Goal: Find specific page/section: Find specific page/section

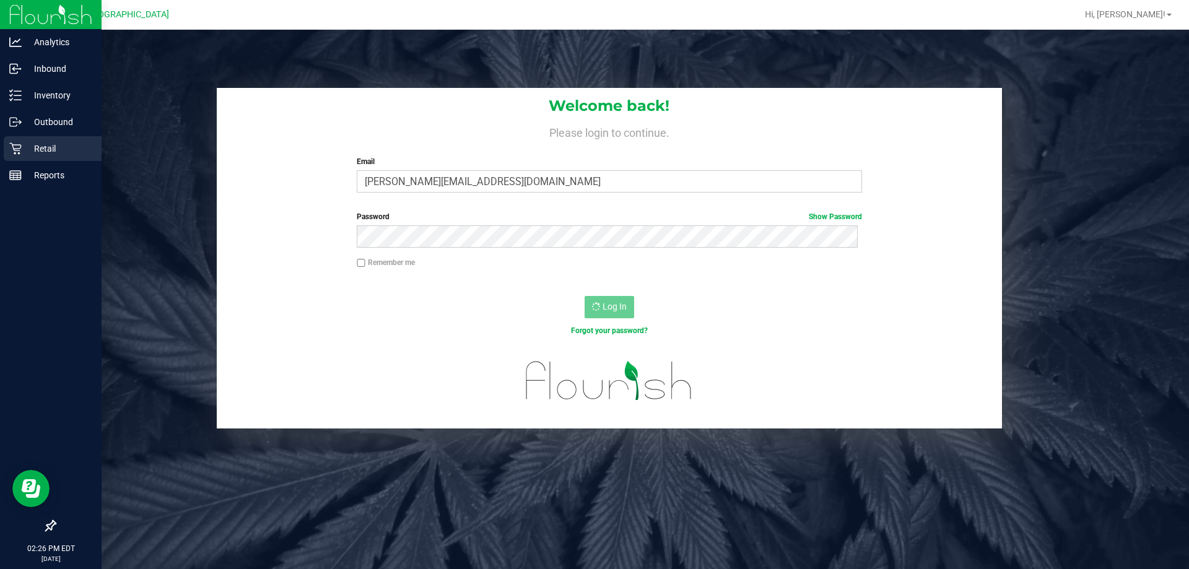
click at [31, 154] on p "Retail" at bounding box center [59, 148] width 74 height 15
